Goal: Register for event/course

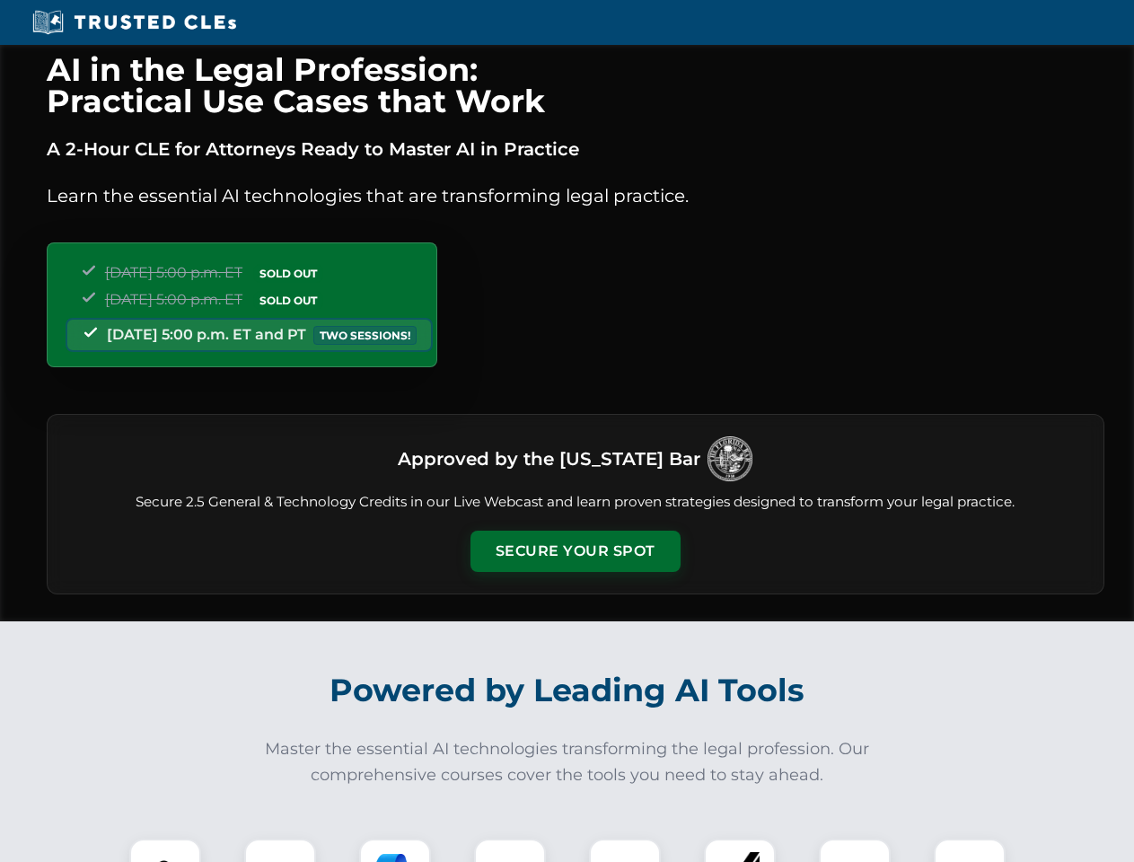
click at [574, 551] on button "Secure Your Spot" at bounding box center [575, 550] width 210 height 41
click at [165, 850] on img at bounding box center [165, 874] width 52 height 52
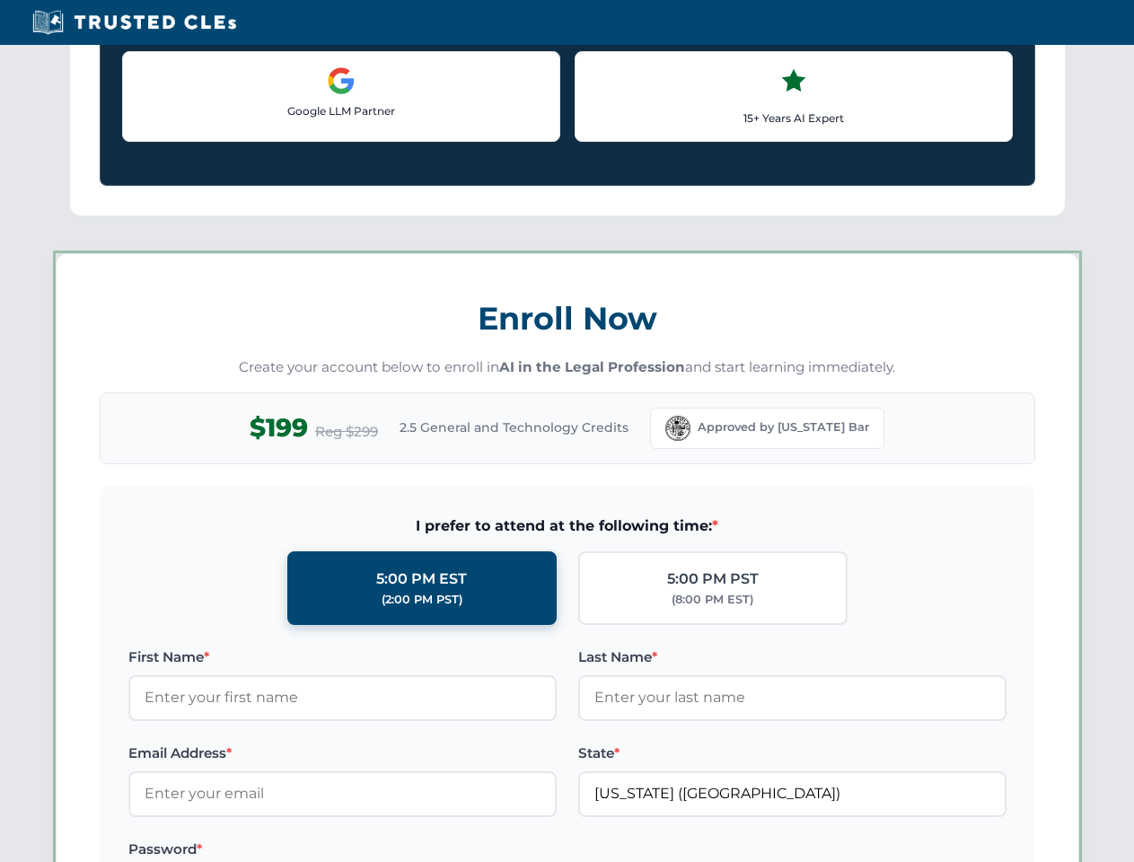
click at [395, 850] on label "Password *" at bounding box center [342, 849] width 428 height 22
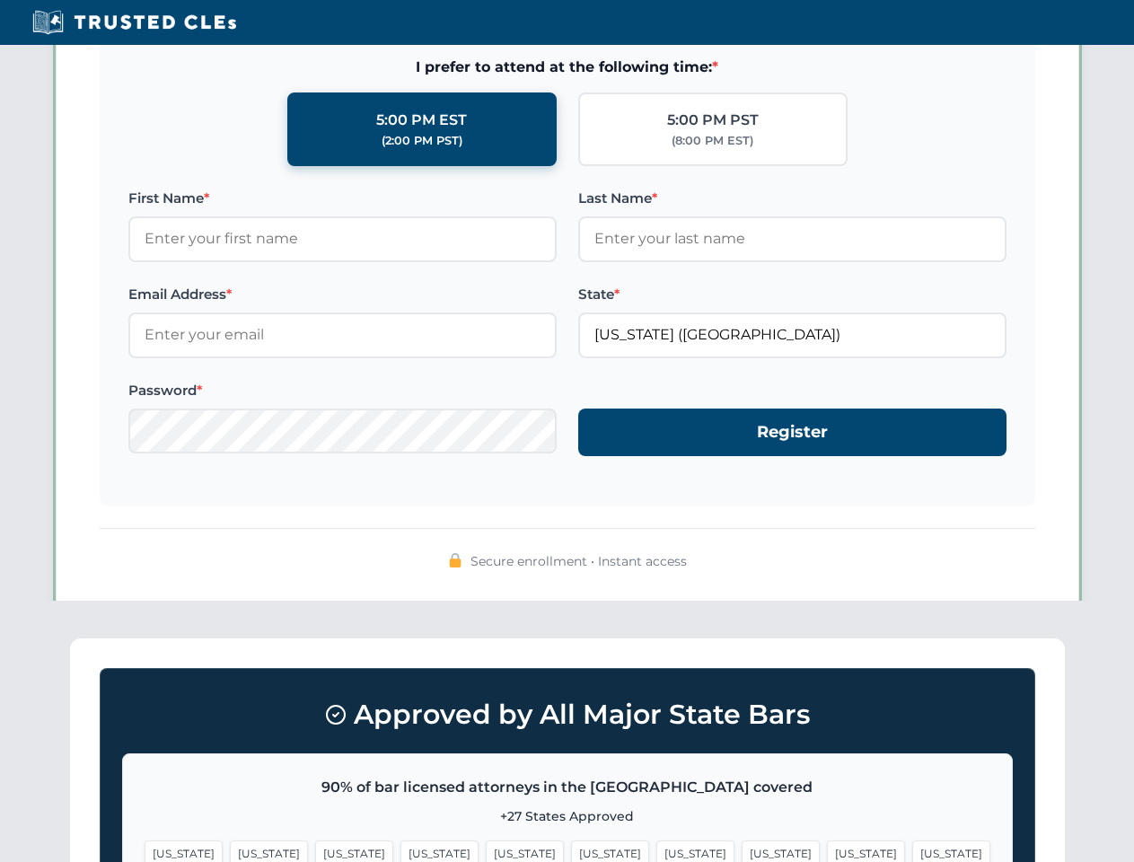
click at [827, 850] on span "[US_STATE]" at bounding box center [866, 853] width 78 height 26
